Goal: Find specific page/section: Find specific page/section

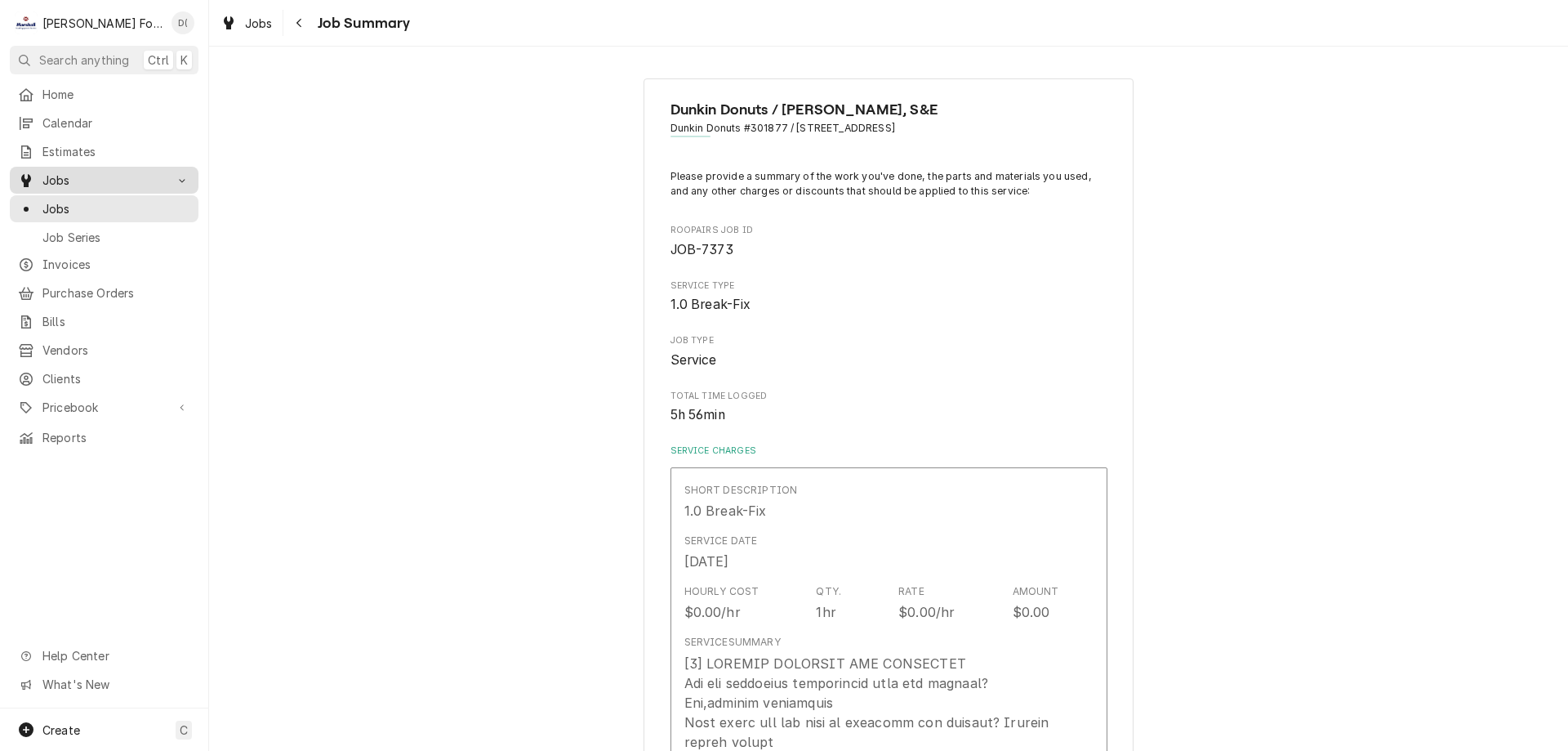
scroll to position [3349, 0]
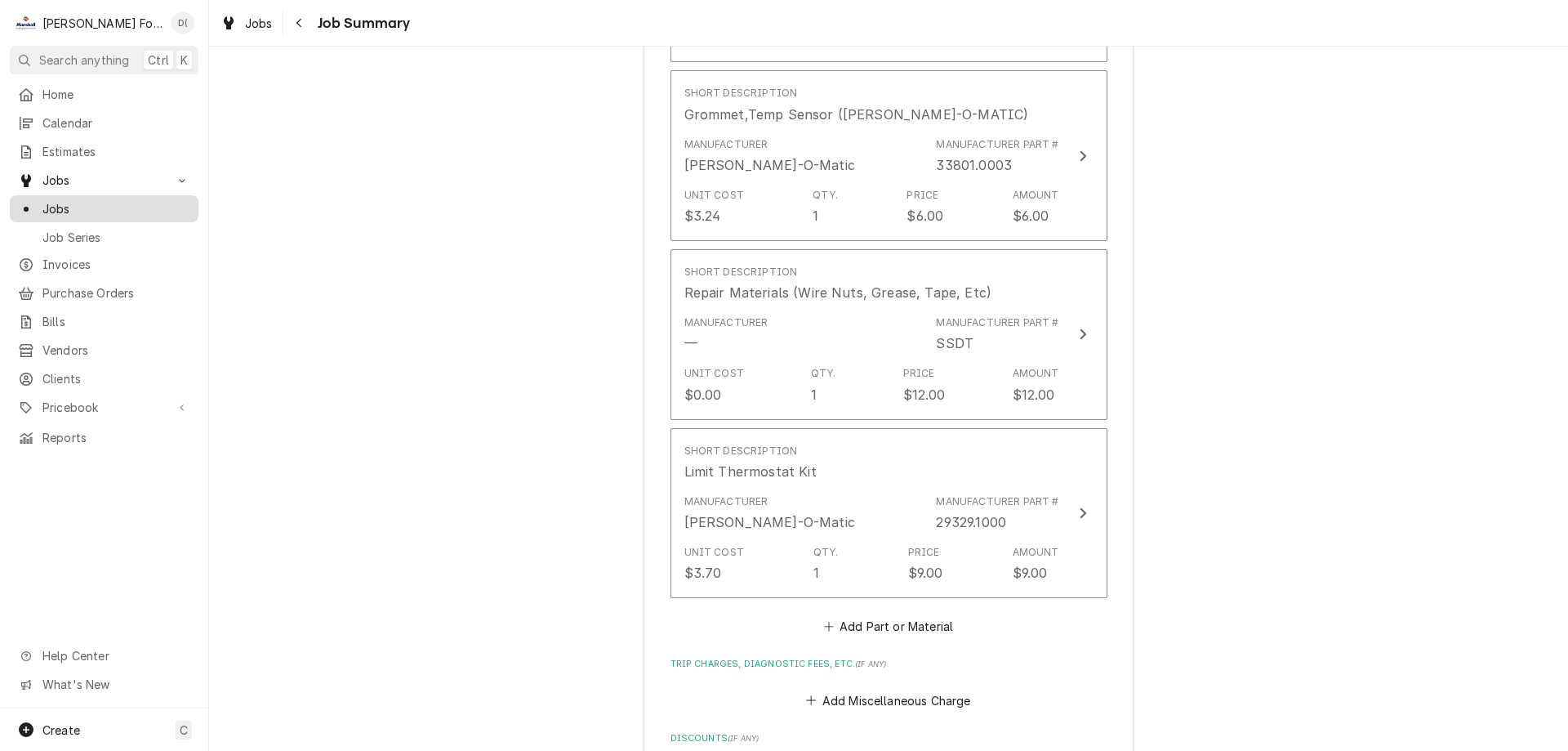
click at [117, 202] on span "Jobs" at bounding box center [116, 208] width 148 height 17
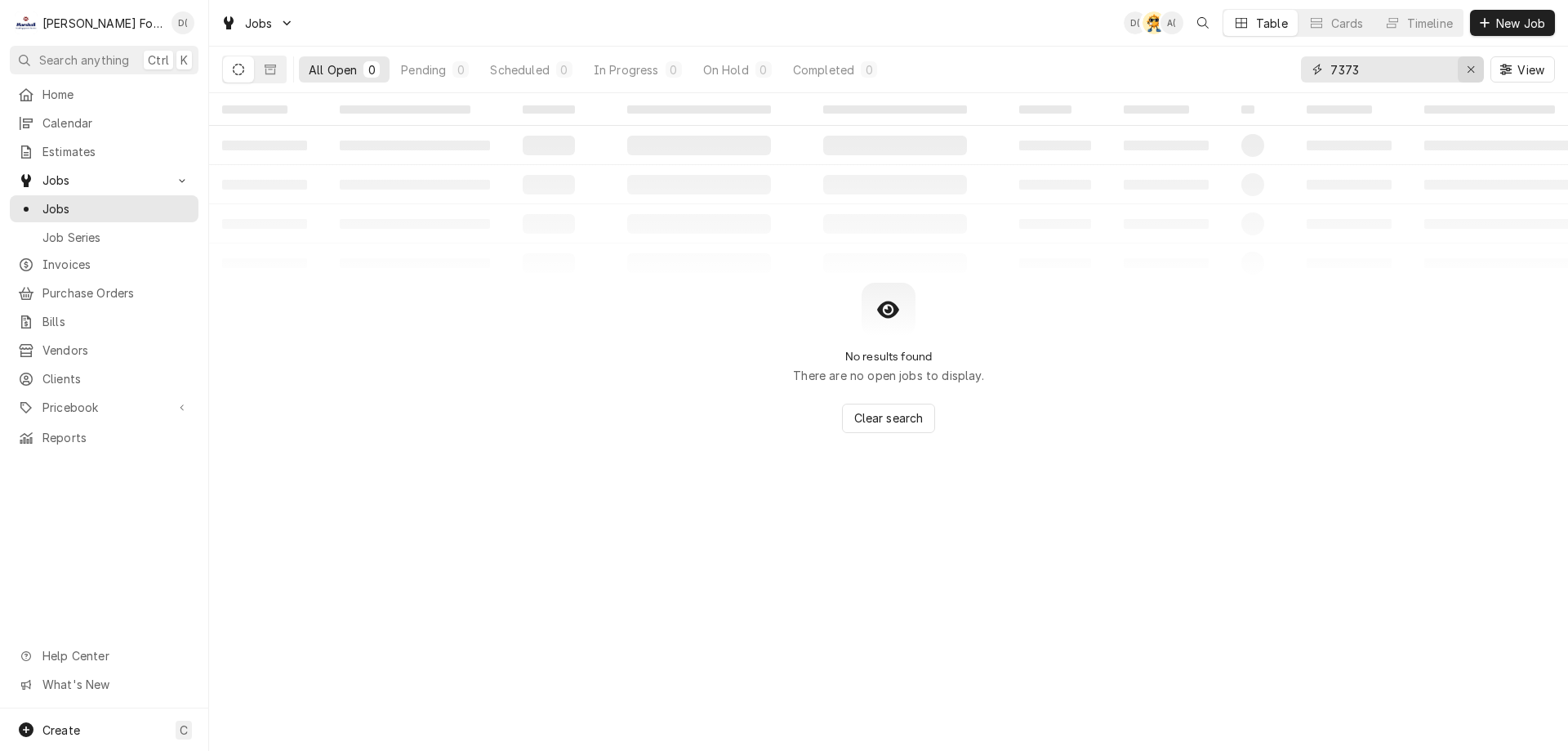
click at [1473, 70] on icon "Erase input" at bounding box center [1471, 69] width 9 height 11
click at [1441, 72] on input "Dynamic Content Wrapper" at bounding box center [1407, 70] width 153 height 26
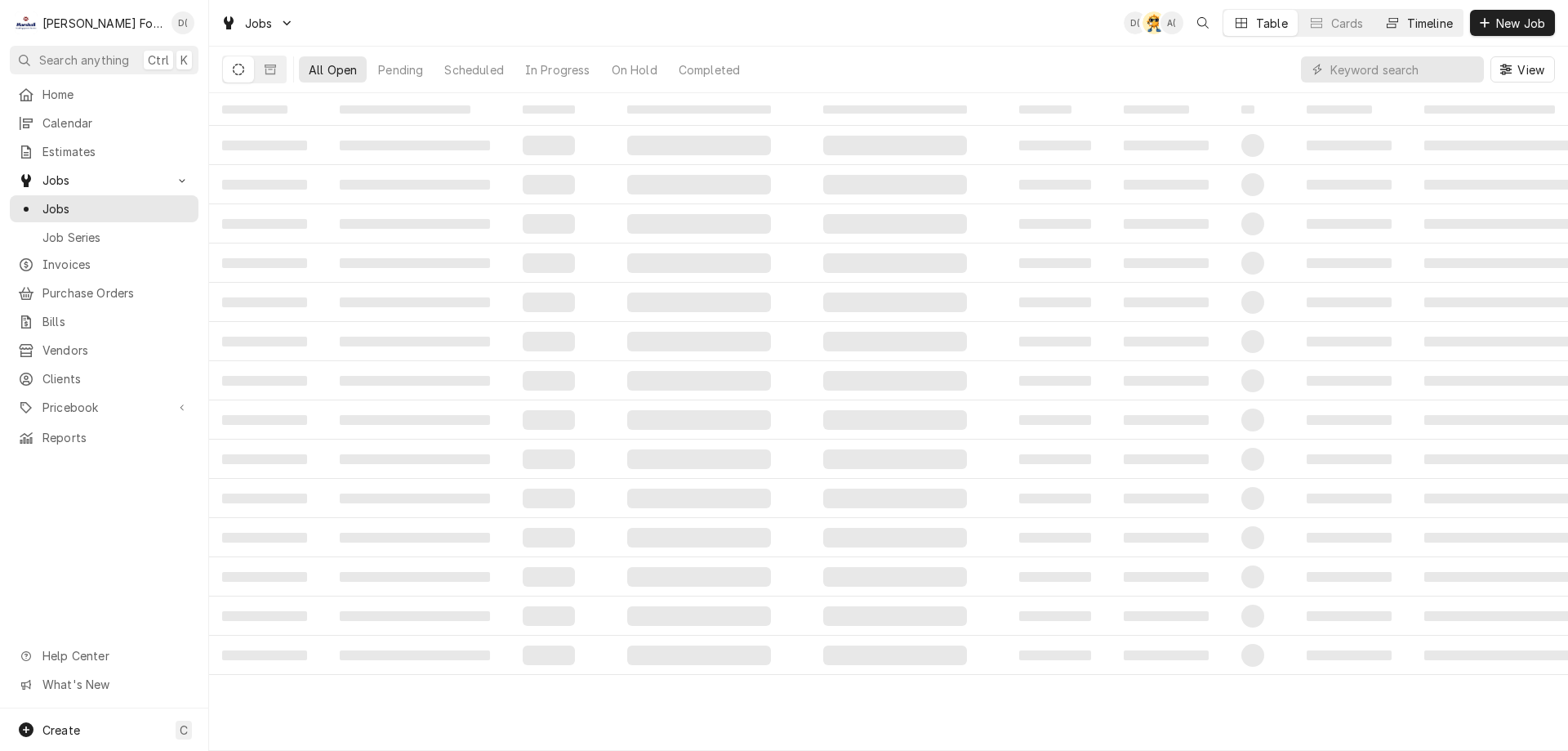
click at [1431, 29] on div "Timeline" at bounding box center [1431, 23] width 46 height 17
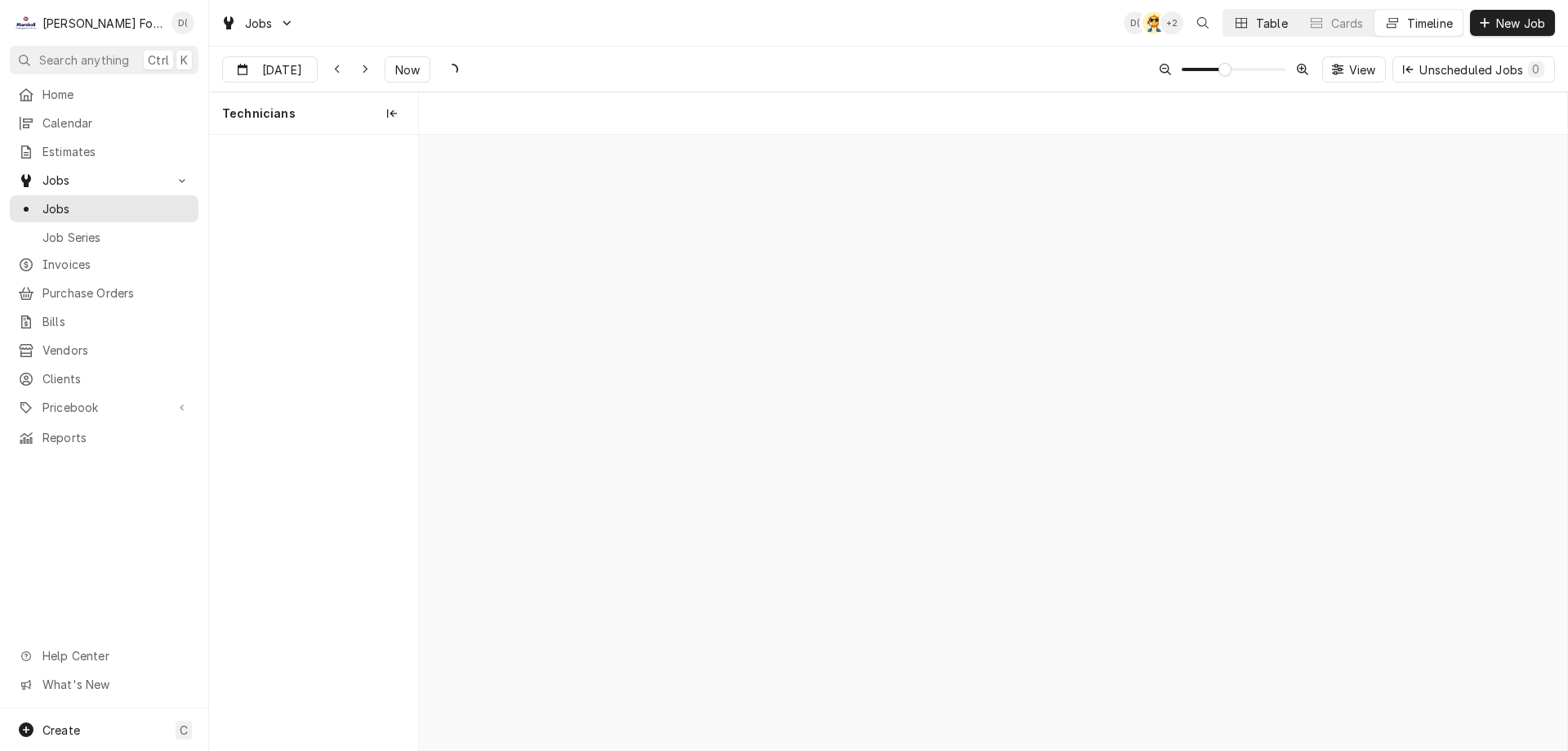
click at [1275, 26] on div "Table" at bounding box center [1272, 23] width 32 height 17
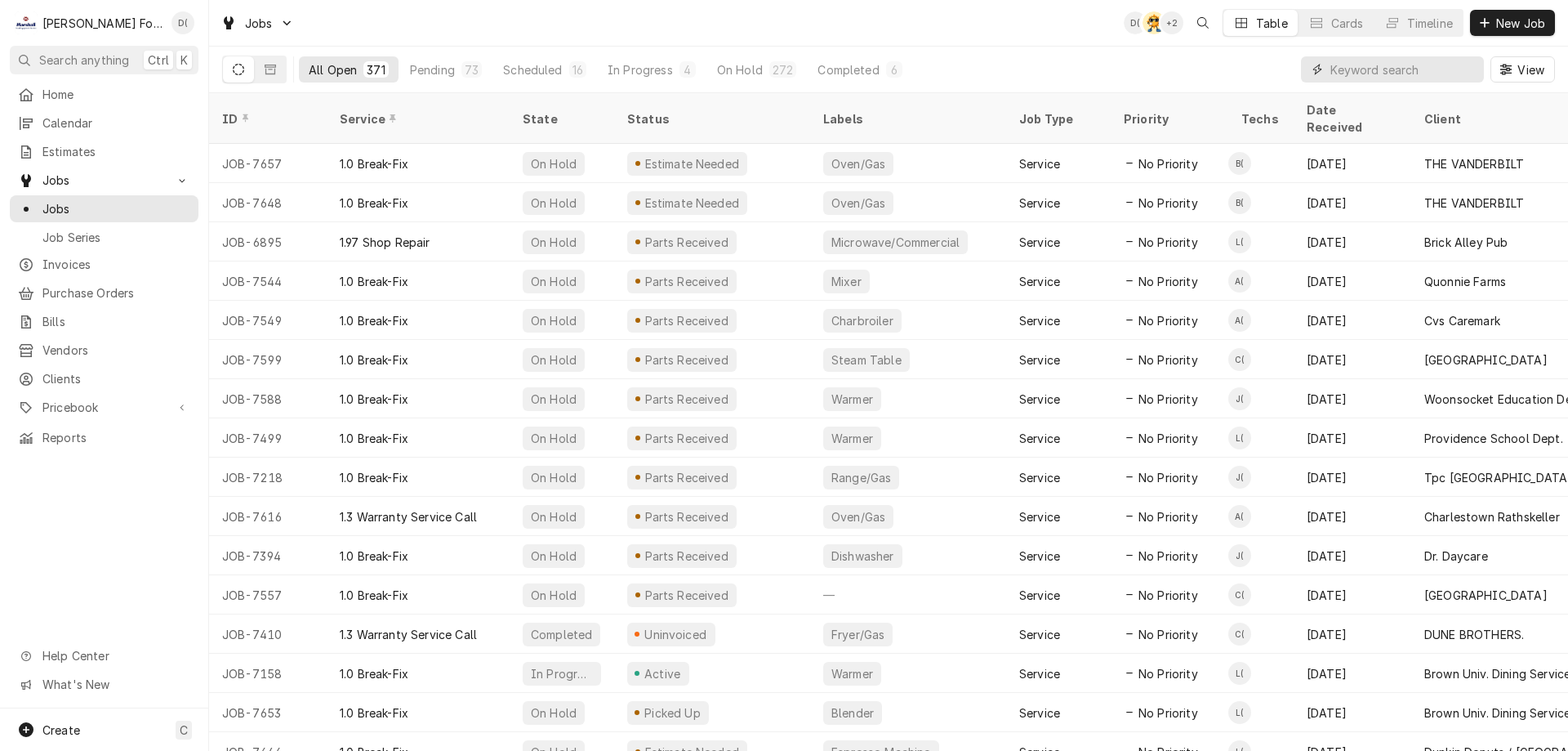
click at [1394, 75] on input "Dynamic Content Wrapper" at bounding box center [1402, 70] width 145 height 26
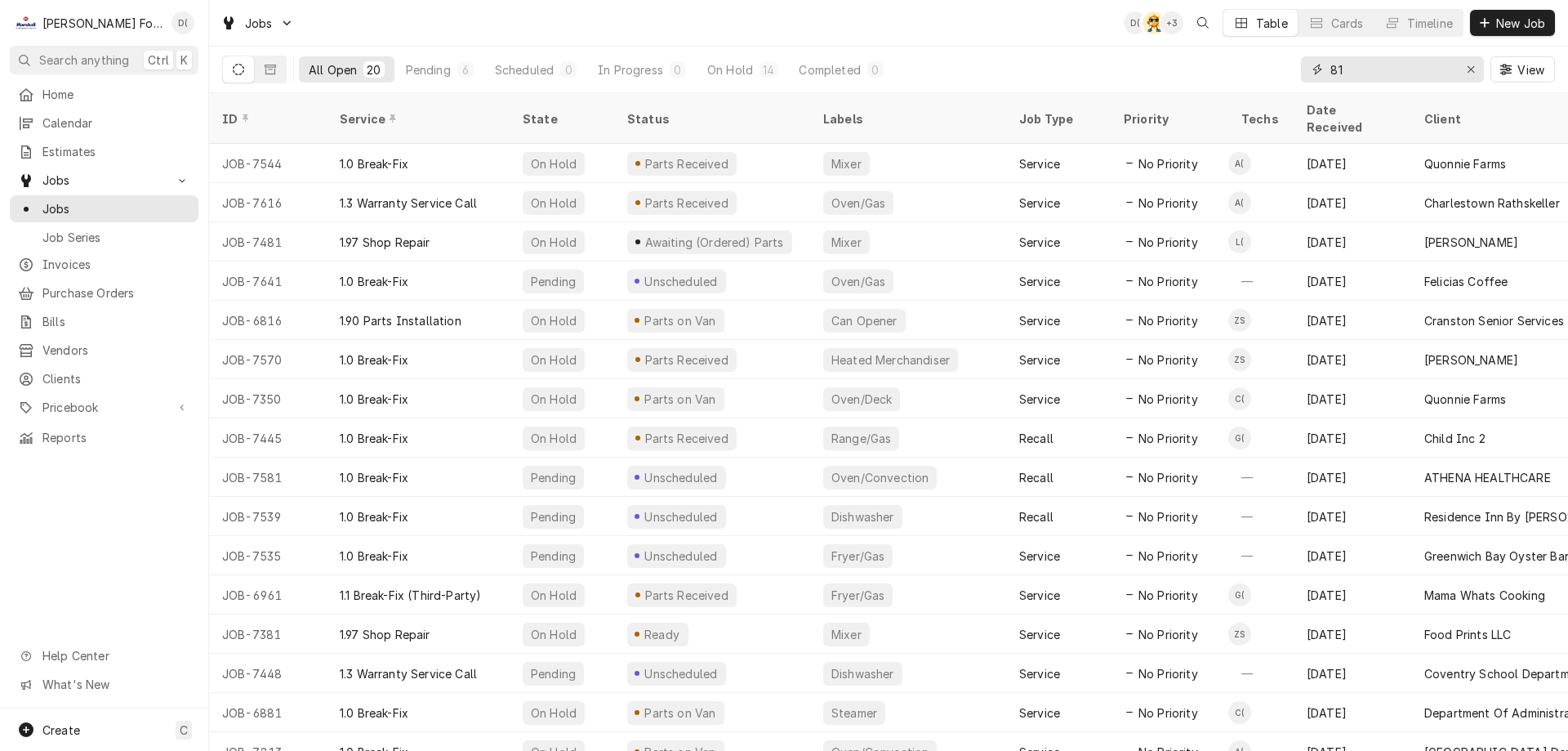
type input "8"
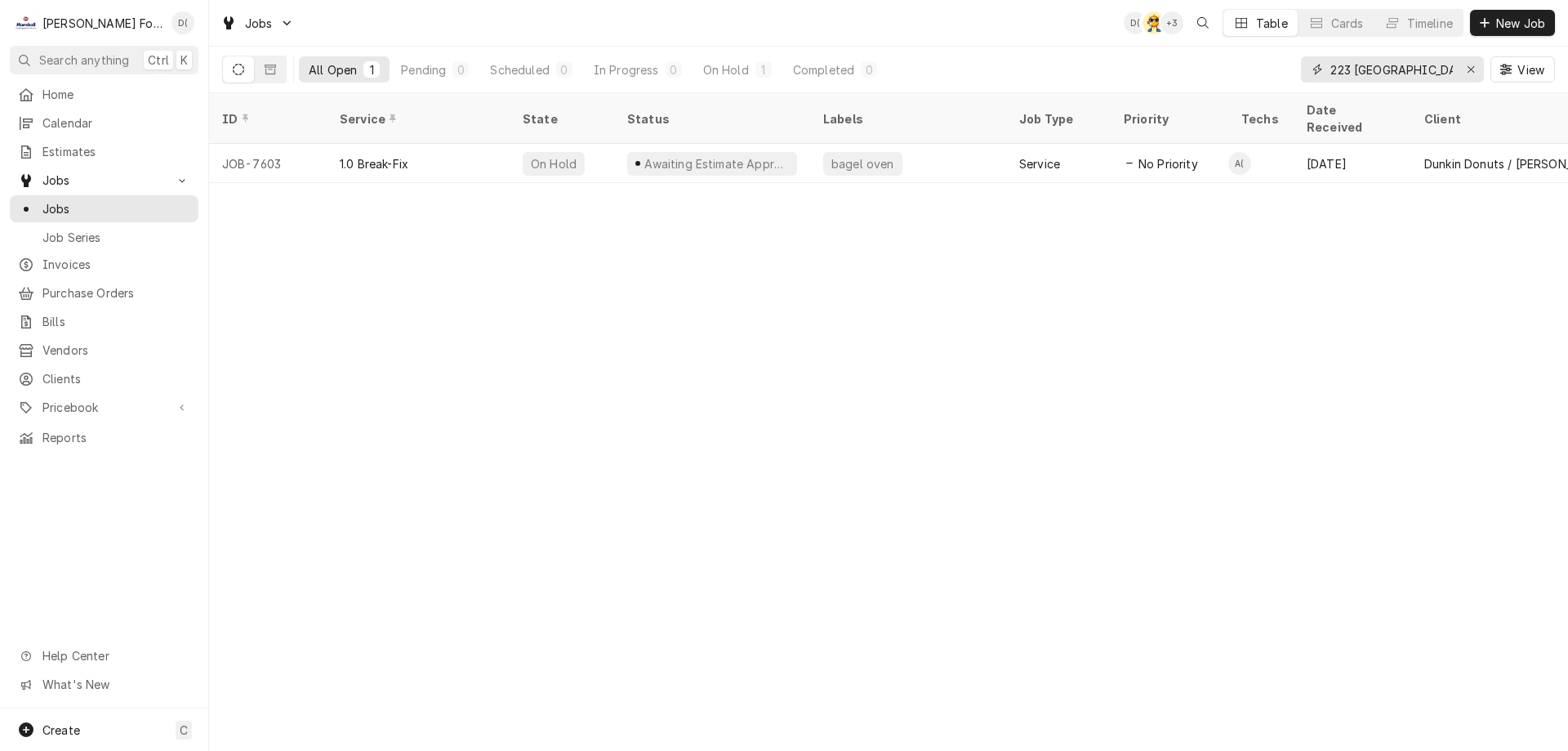
type input "223 [GEOGRAPHIC_DATA]"
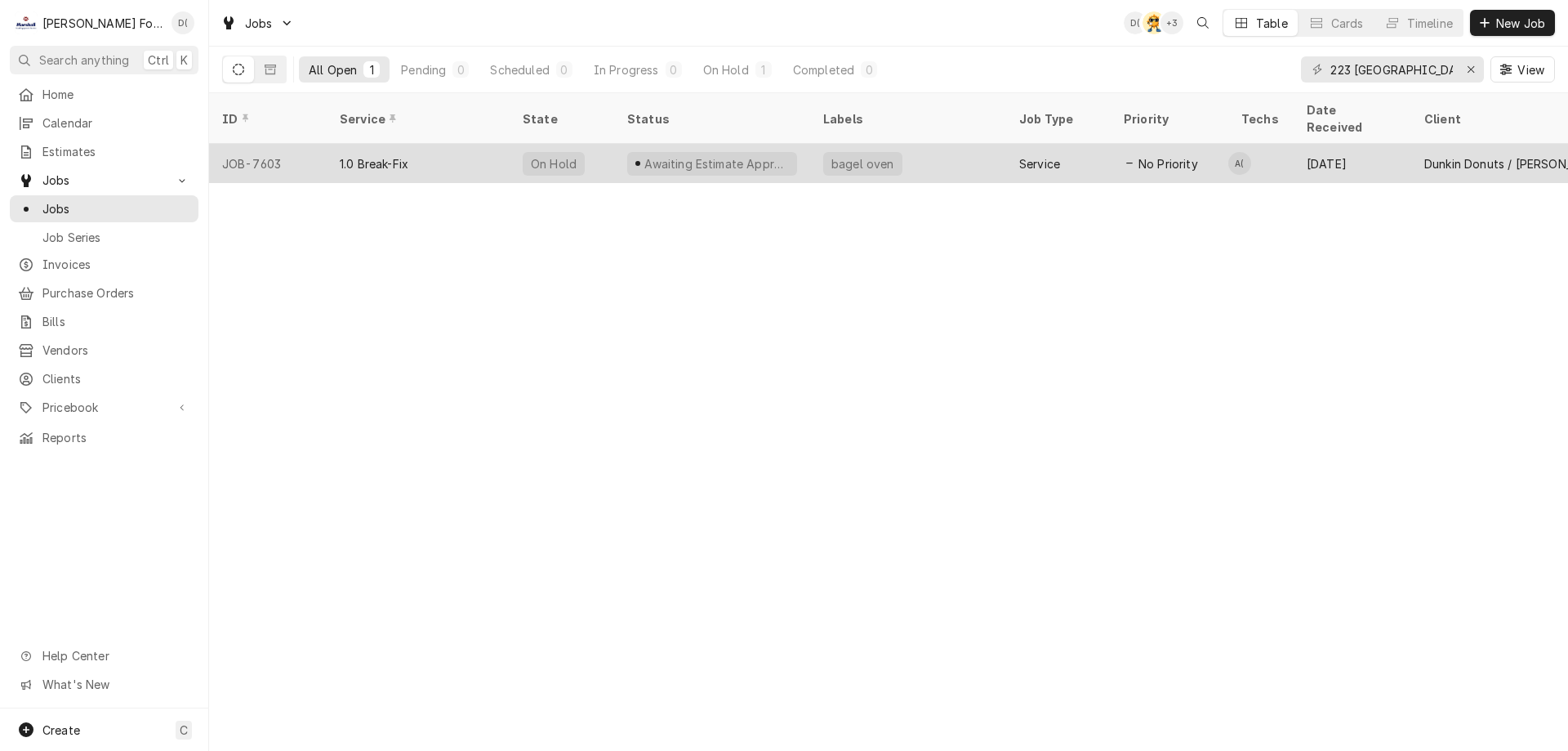
click at [986, 144] on div "bagel oven" at bounding box center [908, 163] width 196 height 40
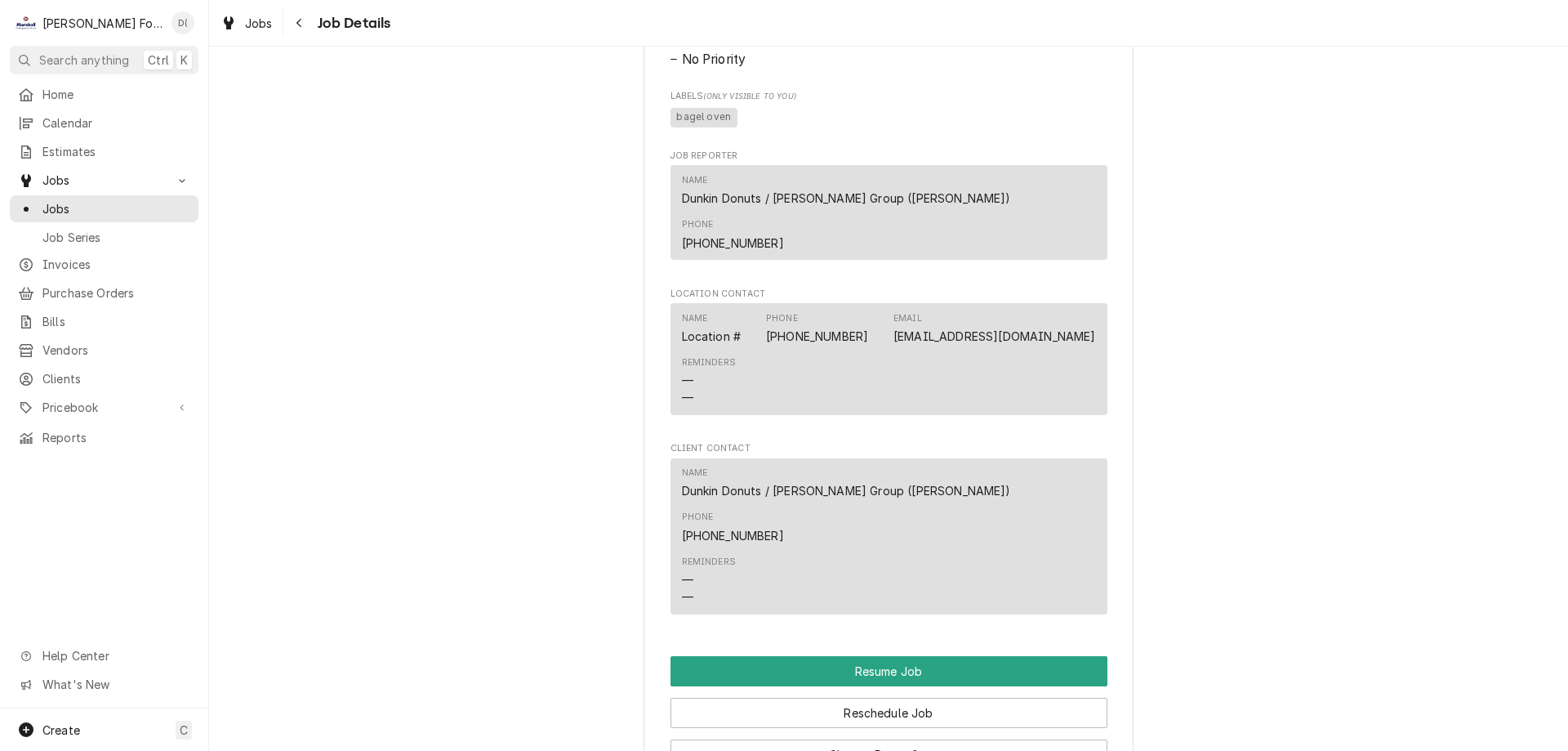
scroll to position [1470, 0]
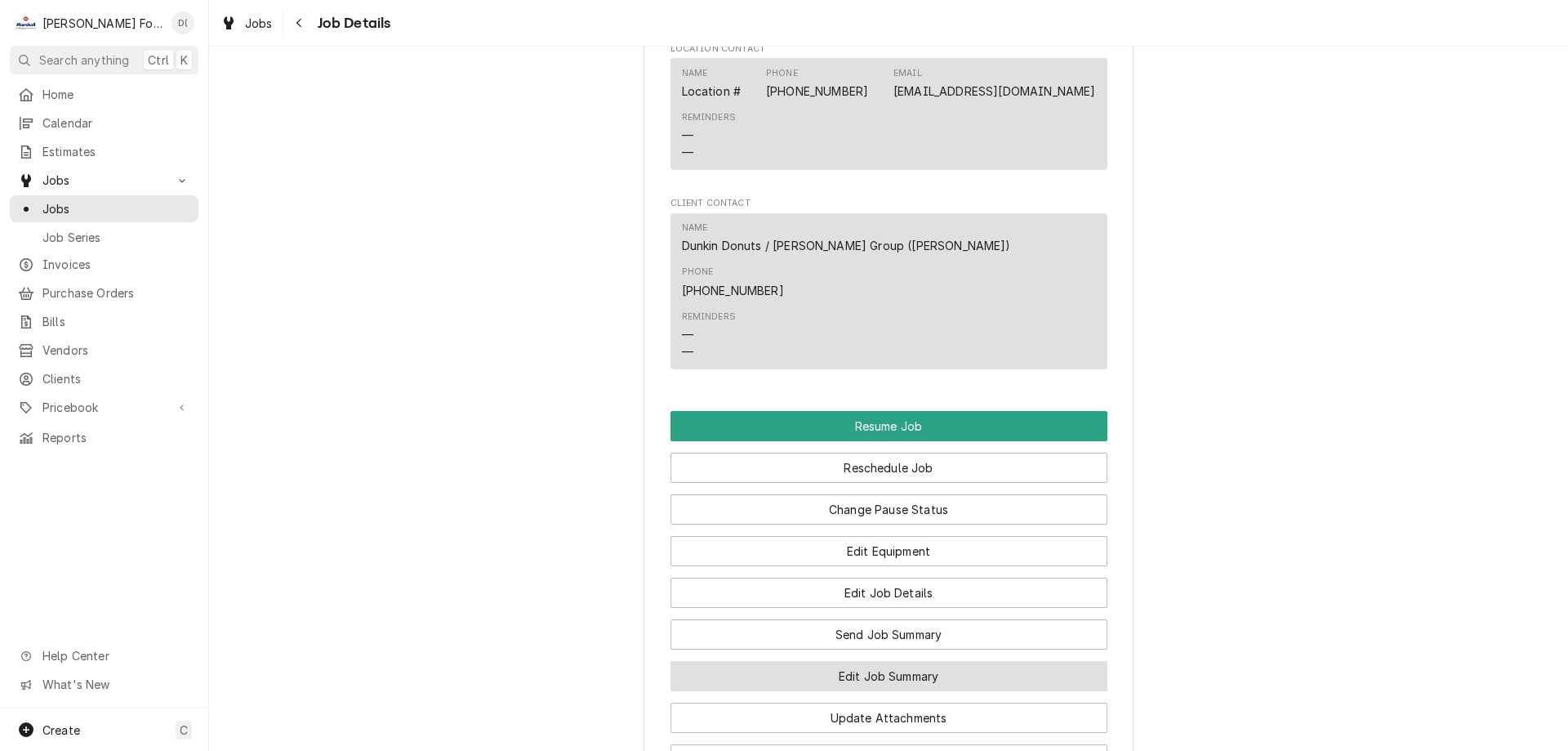
click at [873, 661] on button "Edit Job Summary" at bounding box center [889, 676] width 437 height 30
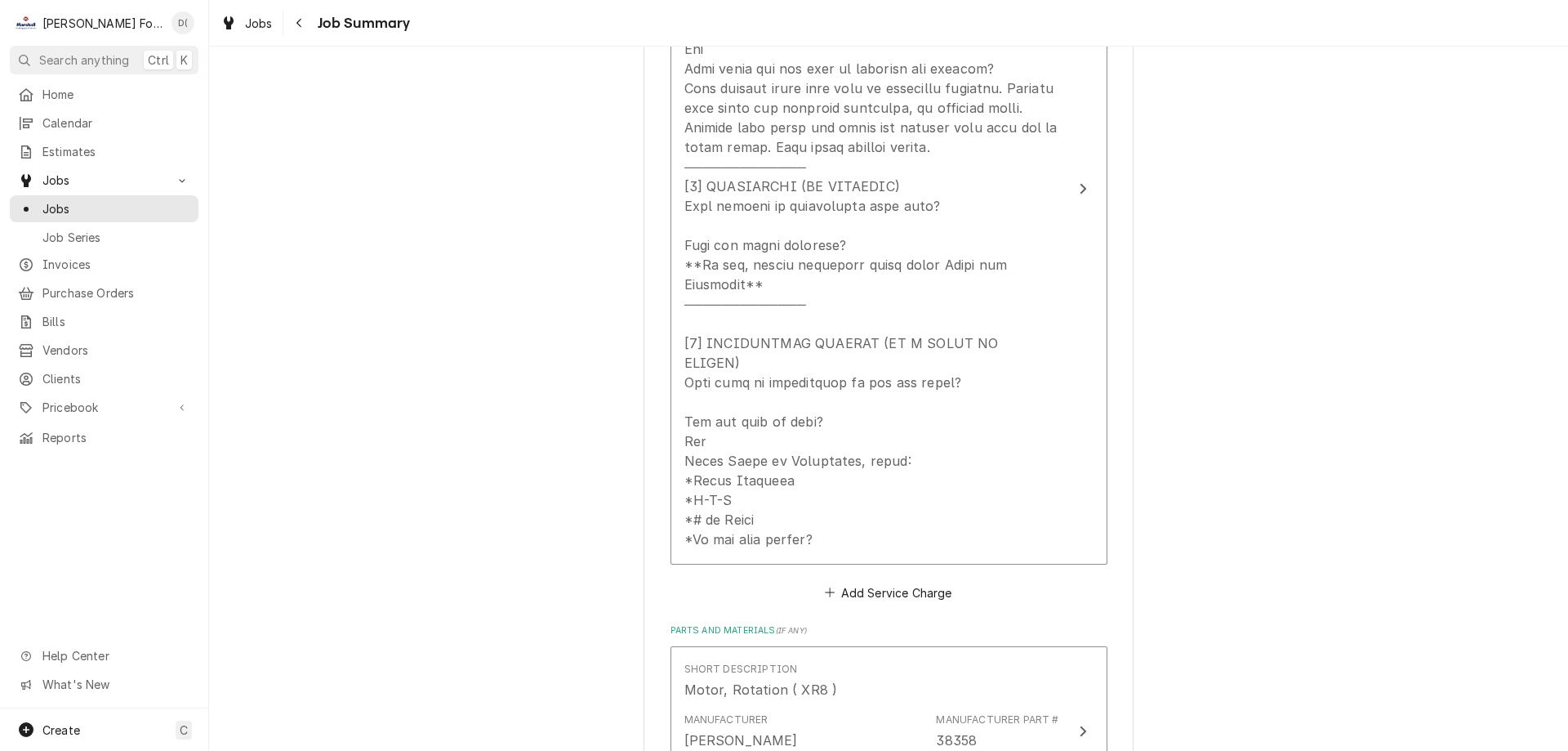
scroll to position [1062, 0]
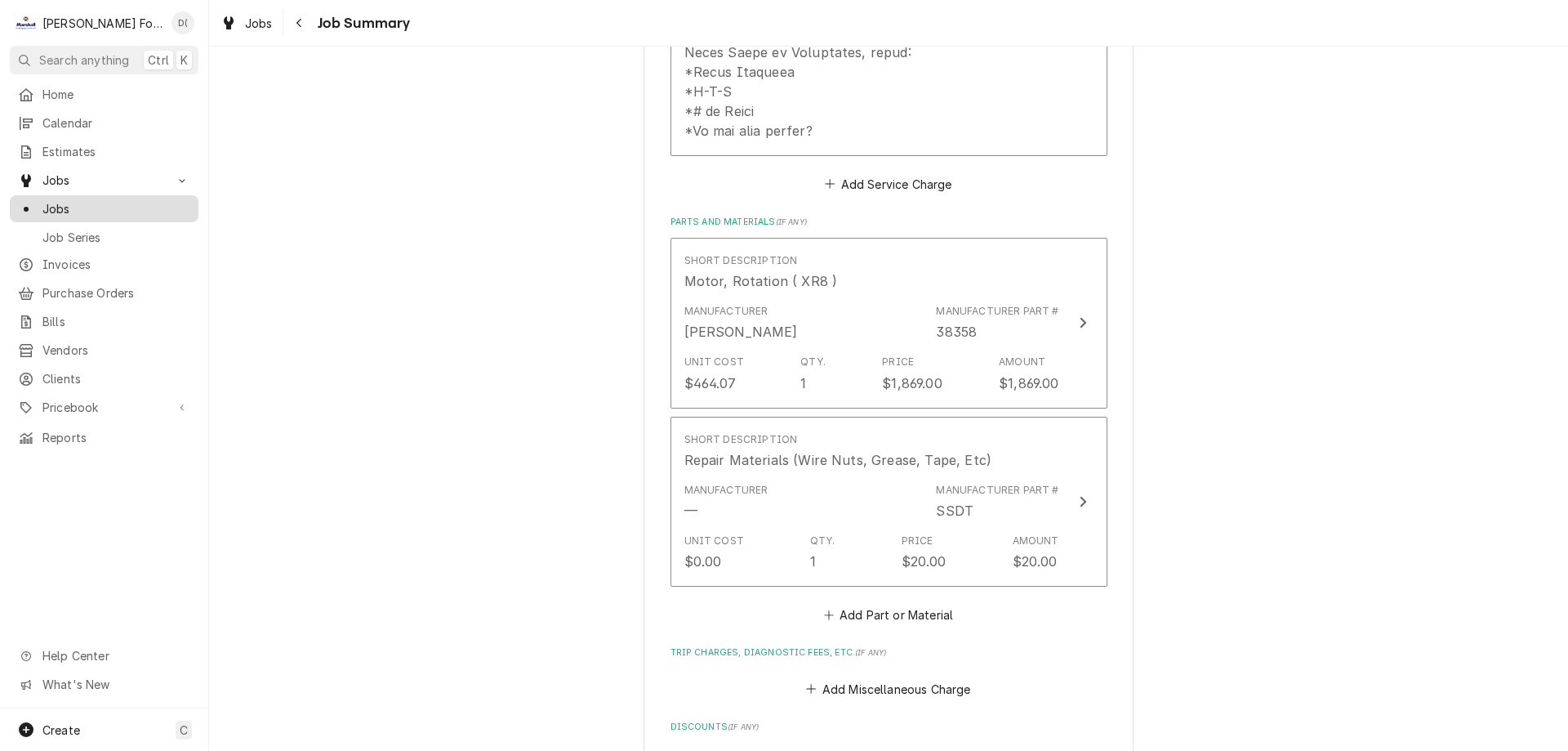
click at [99, 209] on span "Jobs" at bounding box center [116, 208] width 148 height 17
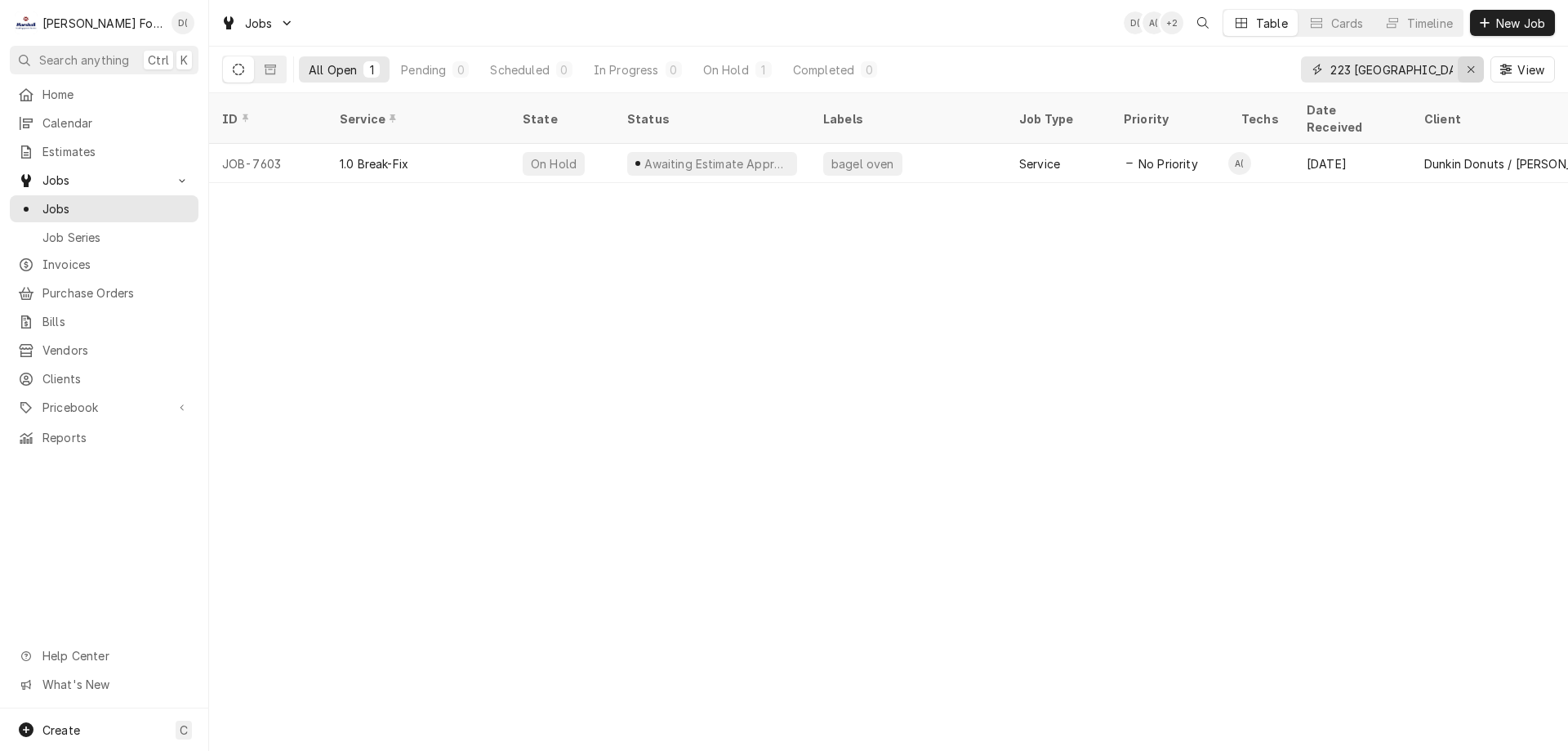
click at [1463, 70] on div "Erase input" at bounding box center [1471, 70] width 17 height 17
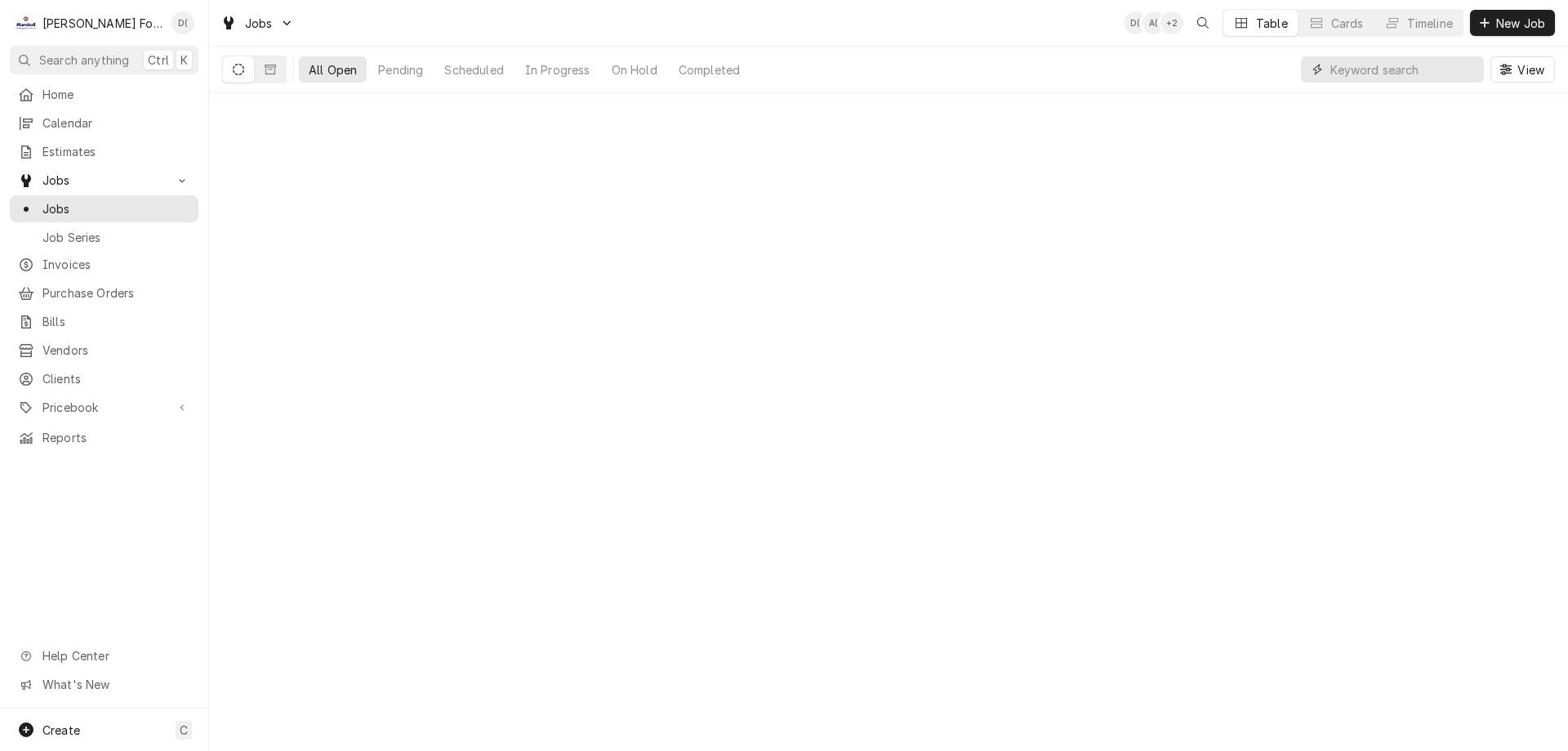
click at [1450, 74] on input "Dynamic Content Wrapper" at bounding box center [1402, 70] width 145 height 26
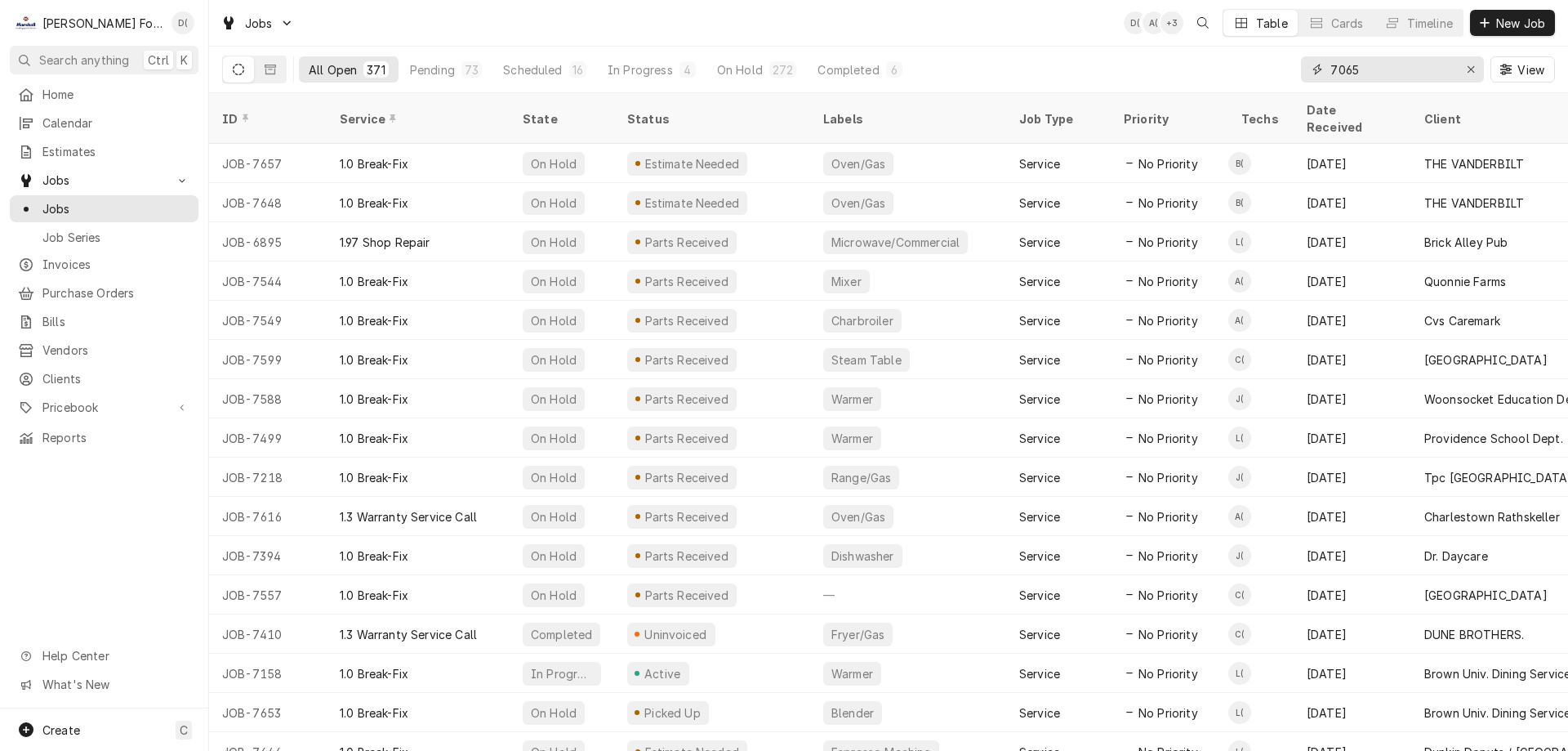
type input "7065"
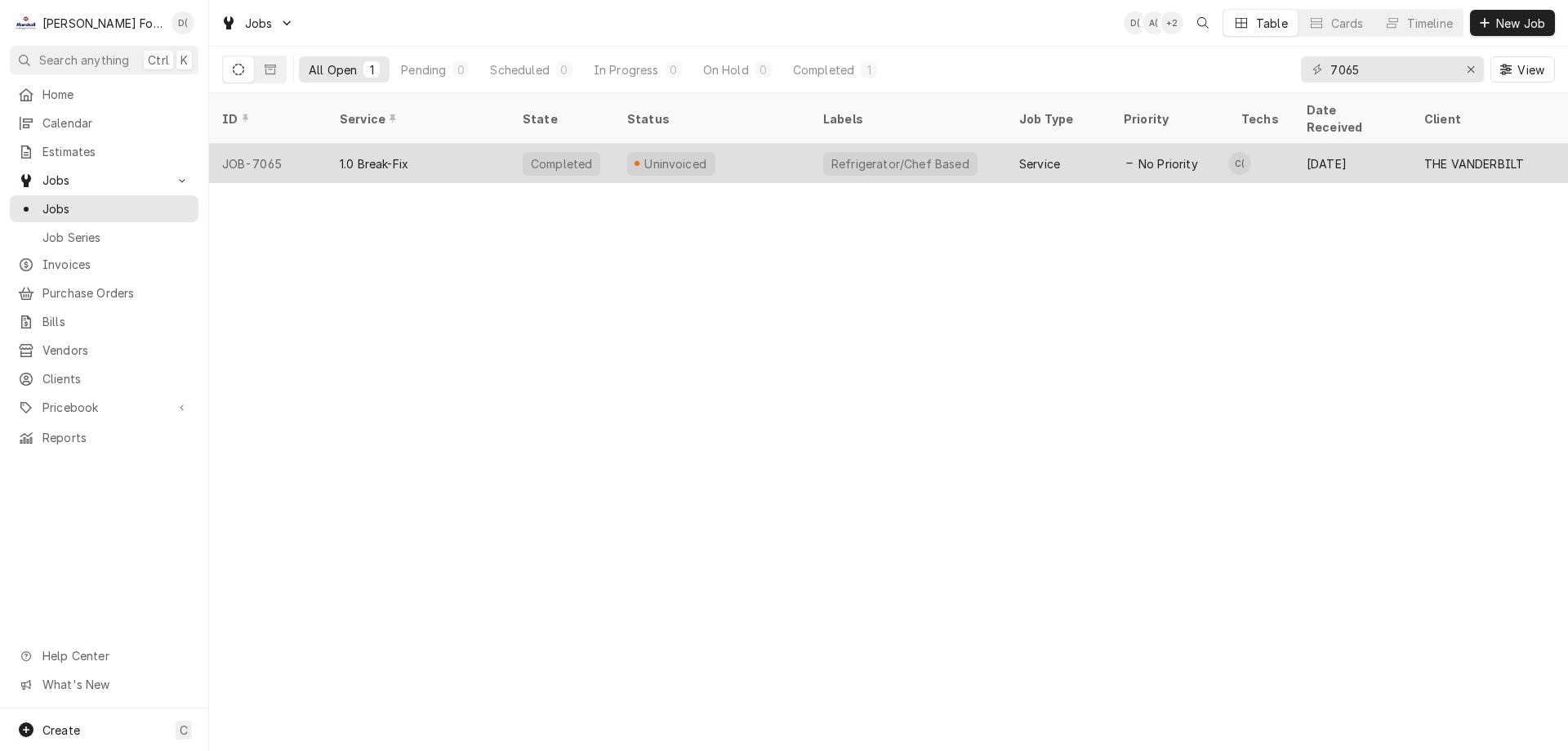
click at [772, 151] on div "Uninvoiced" at bounding box center [712, 163] width 196 height 40
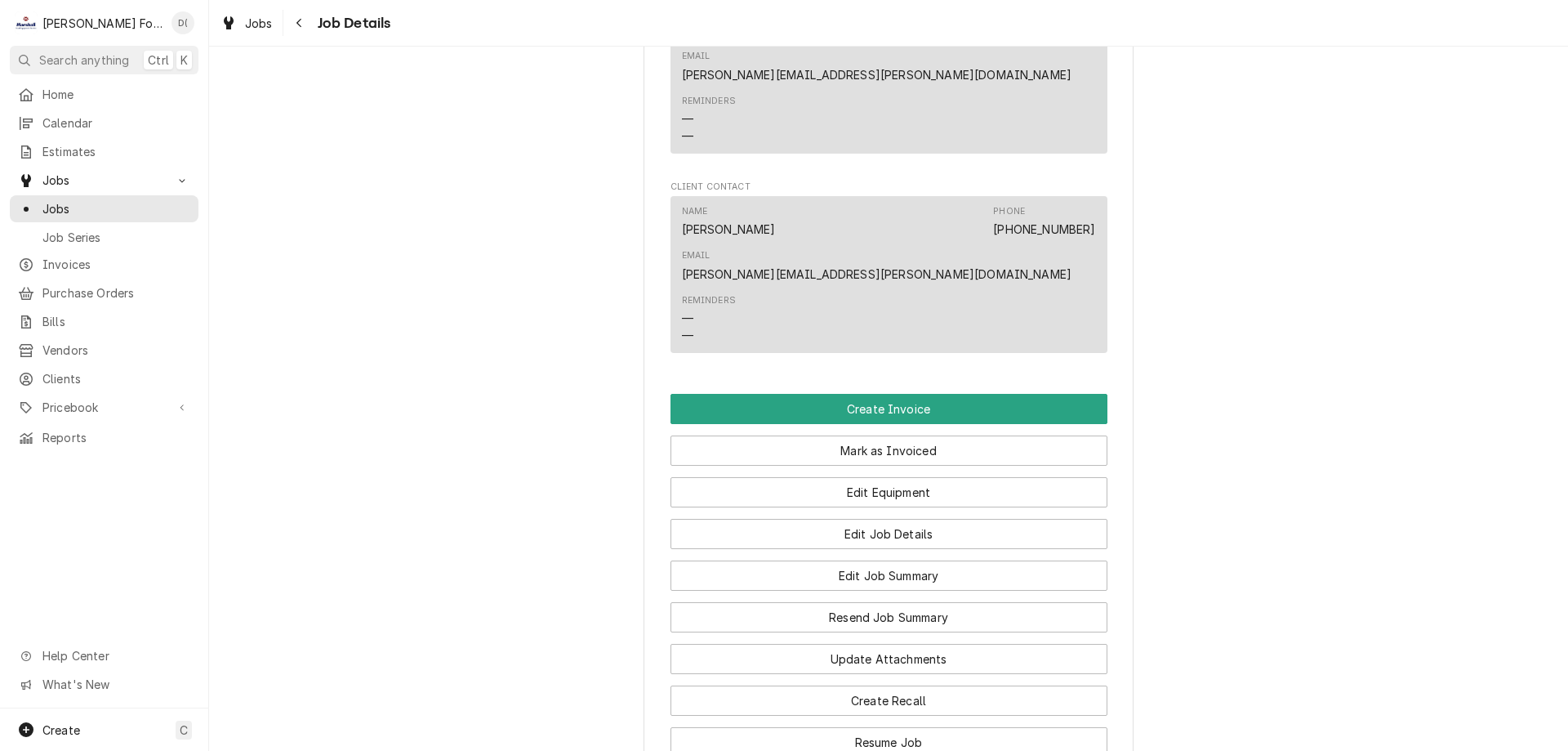
scroll to position [2182, 0]
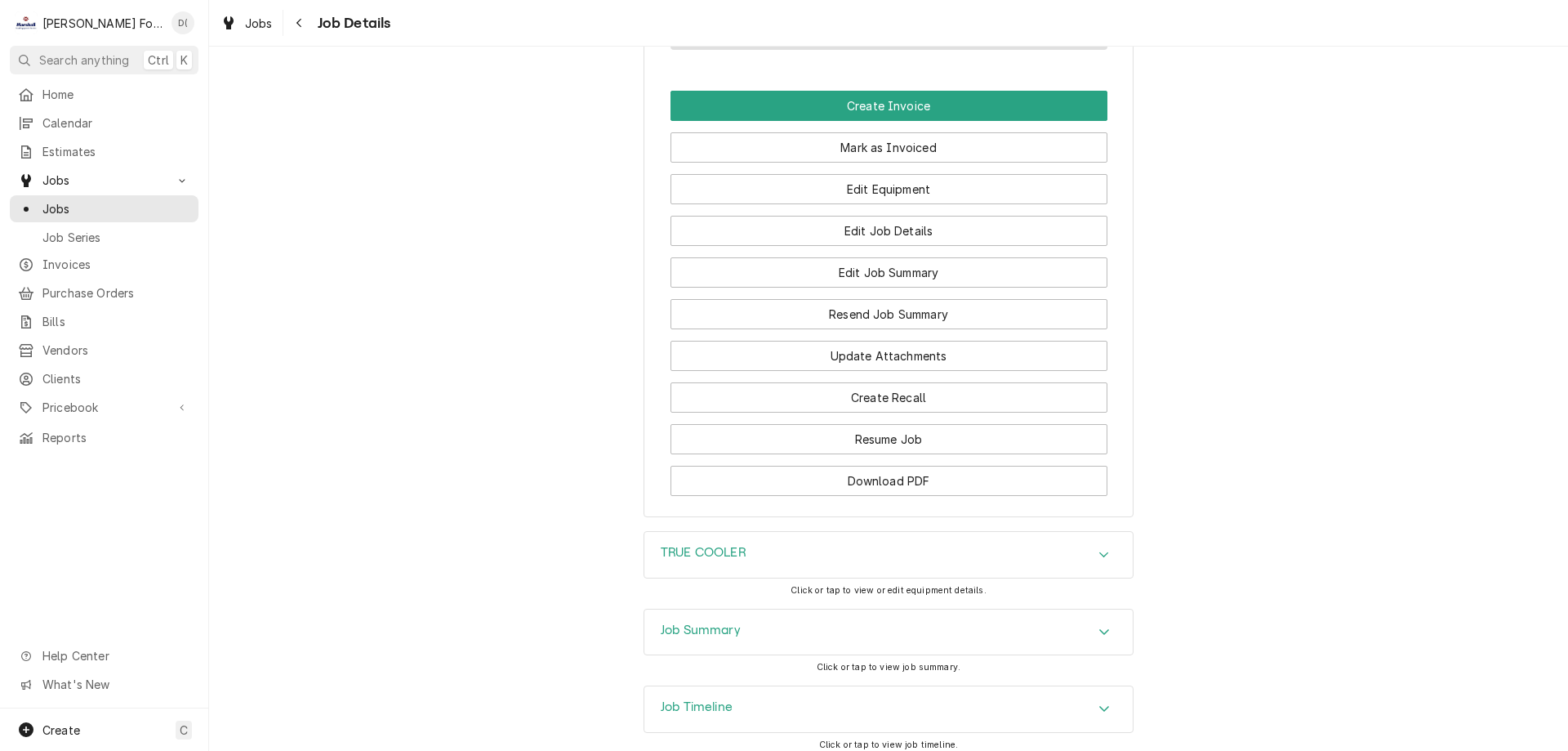
click at [782, 532] on div "TRUE COOLER" at bounding box center [888, 555] width 489 height 46
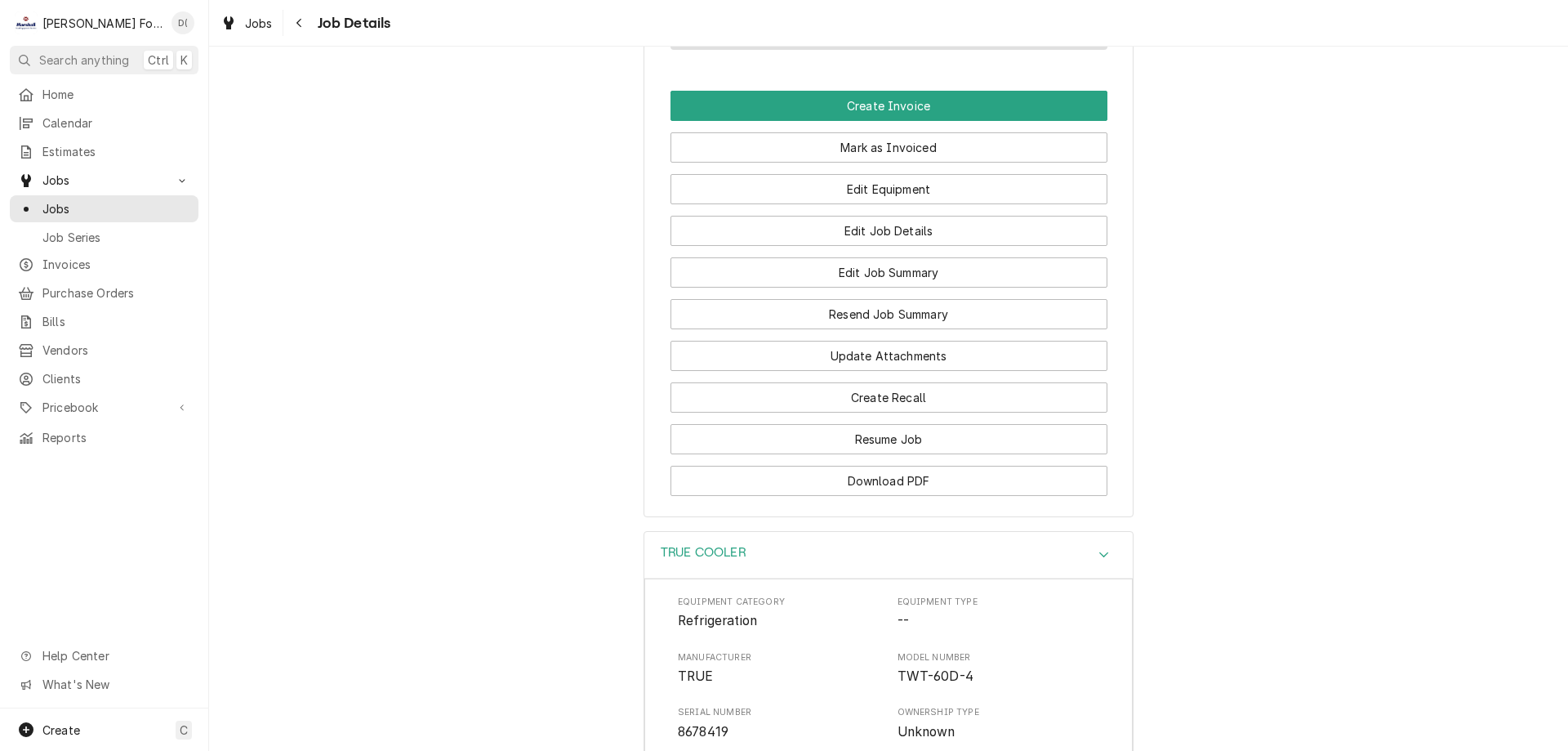
scroll to position [2427, 0]
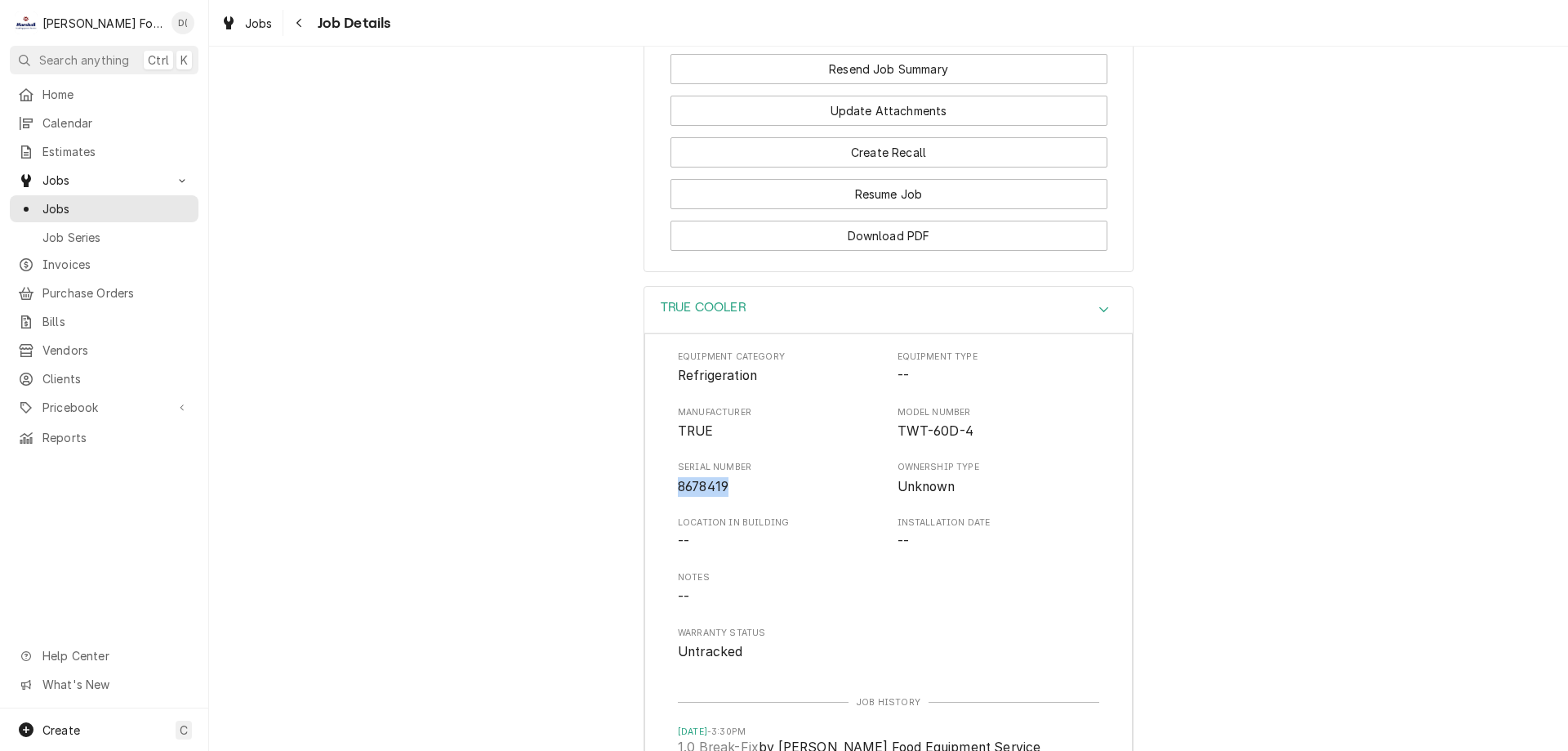
drag, startPoint x: 729, startPoint y: 396, endPoint x: 674, endPoint y: 399, distance: 55.1
click at [678, 477] on span "8678419" at bounding box center [779, 487] width 202 height 19
copy span "8678419"
